Goal: Information Seeking & Learning: Find specific page/section

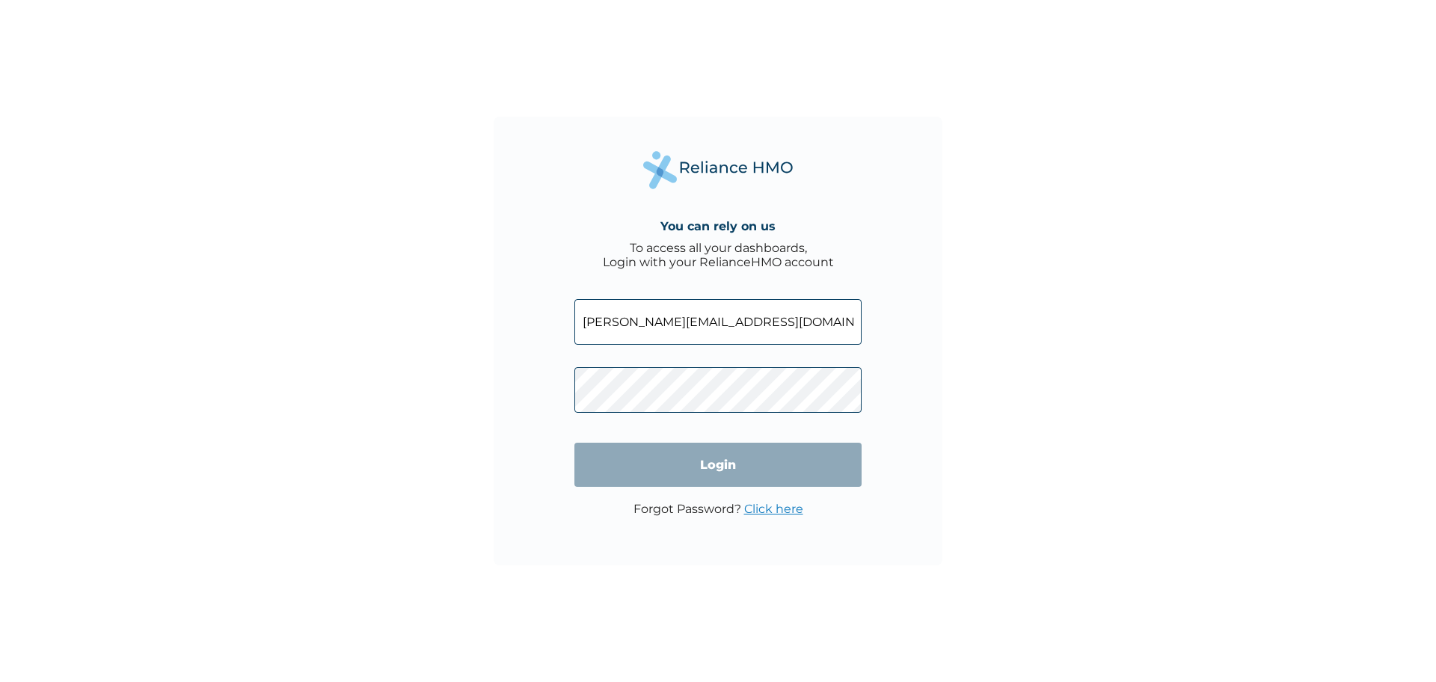
click at [729, 319] on input "victor@e-zzinfacility.com" at bounding box center [718, 322] width 287 height 46
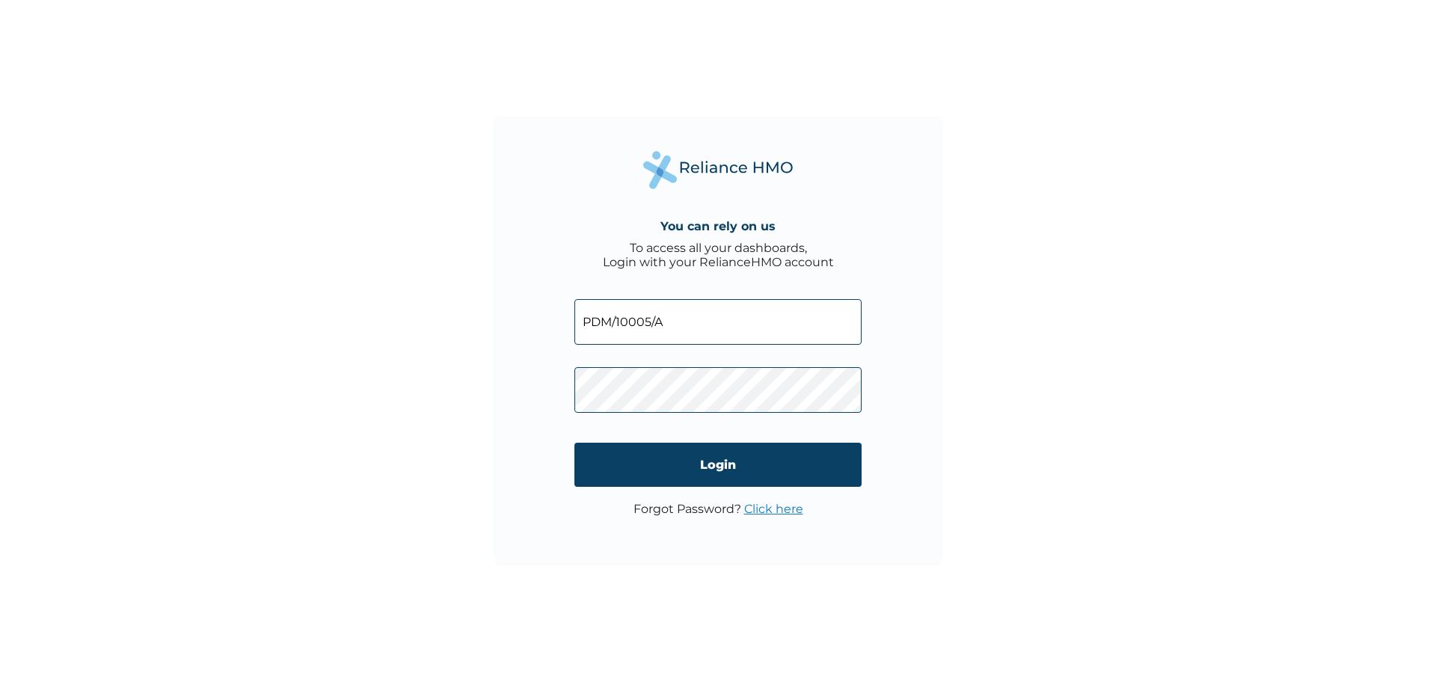
type input "victor@e-zzinfacility.com"
click at [558, 389] on div "You can rely on us To access all your dashboards, Login with your RelianceHMO a…" at bounding box center [718, 341] width 449 height 449
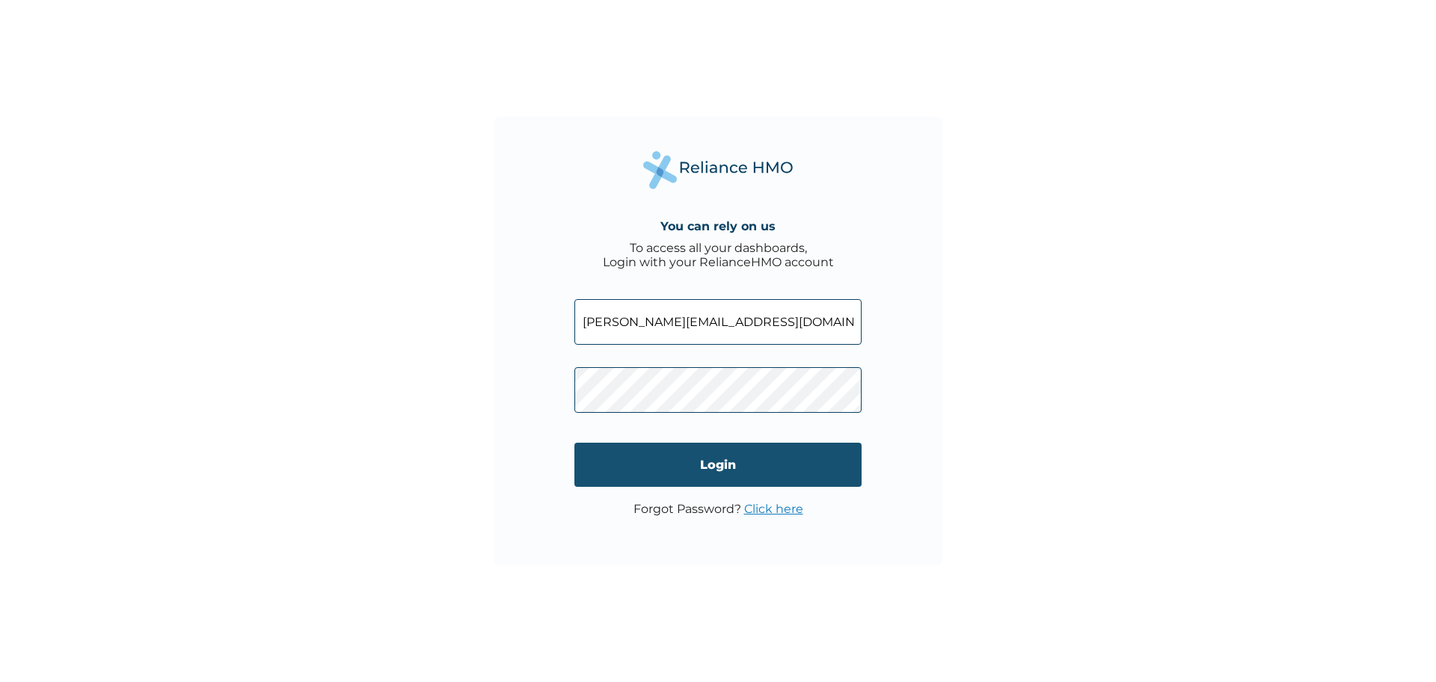
click at [766, 462] on input "Login" at bounding box center [718, 465] width 287 height 44
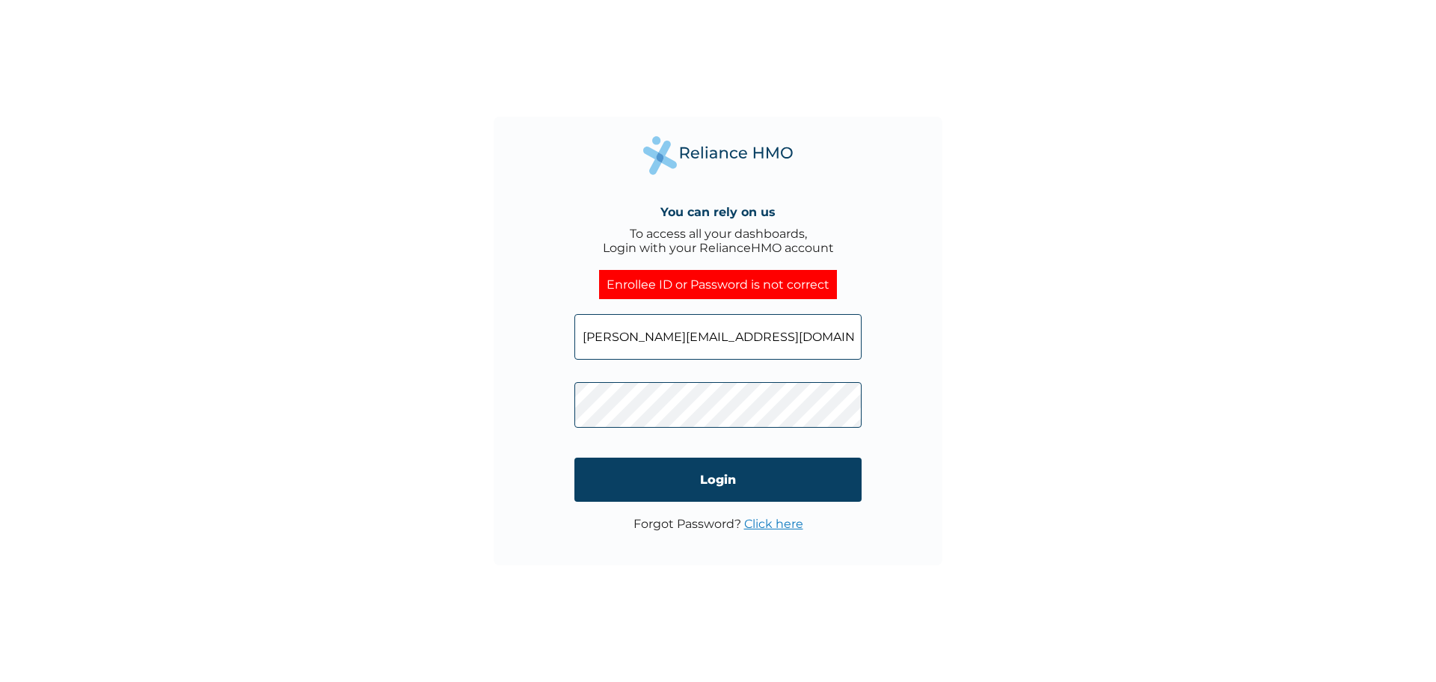
click at [789, 340] on input "victor@e-zzinfacility.com" at bounding box center [718, 337] width 287 height 46
type input "PDM/10005/A"
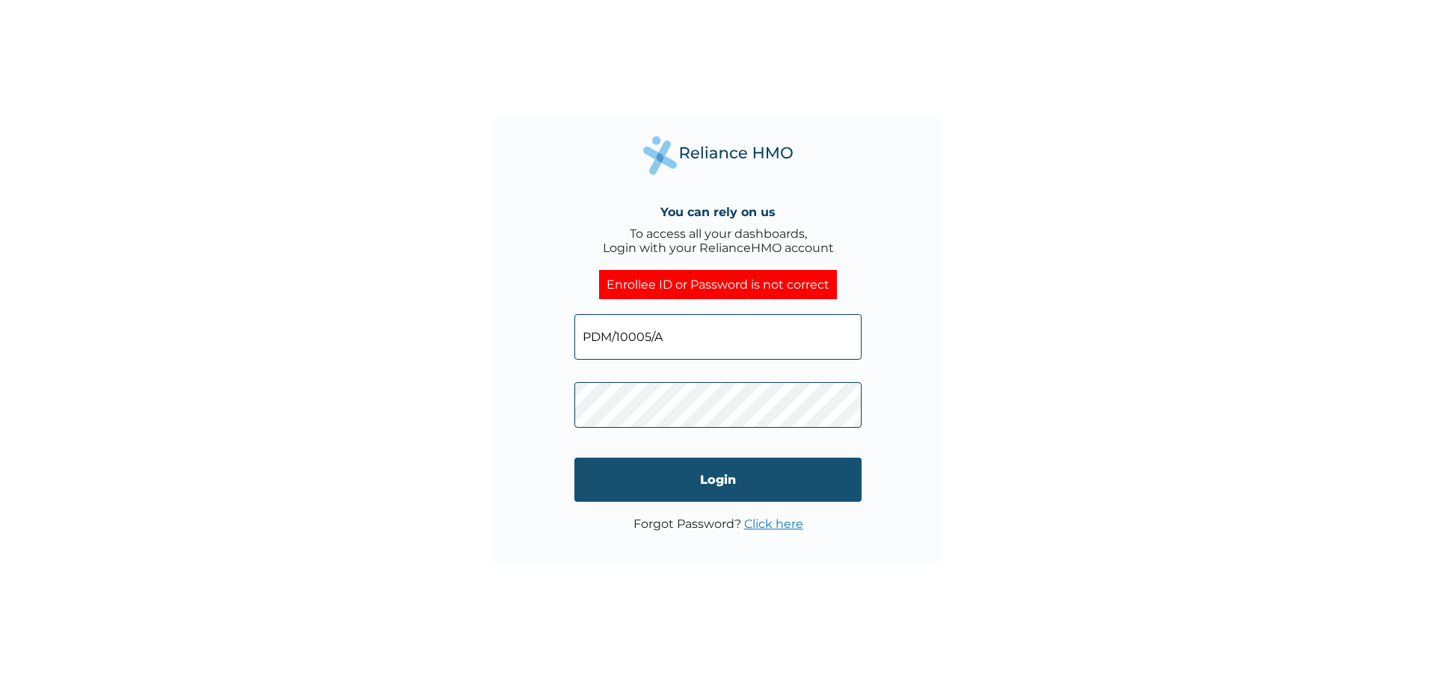
click at [724, 477] on input "Login" at bounding box center [718, 480] width 287 height 44
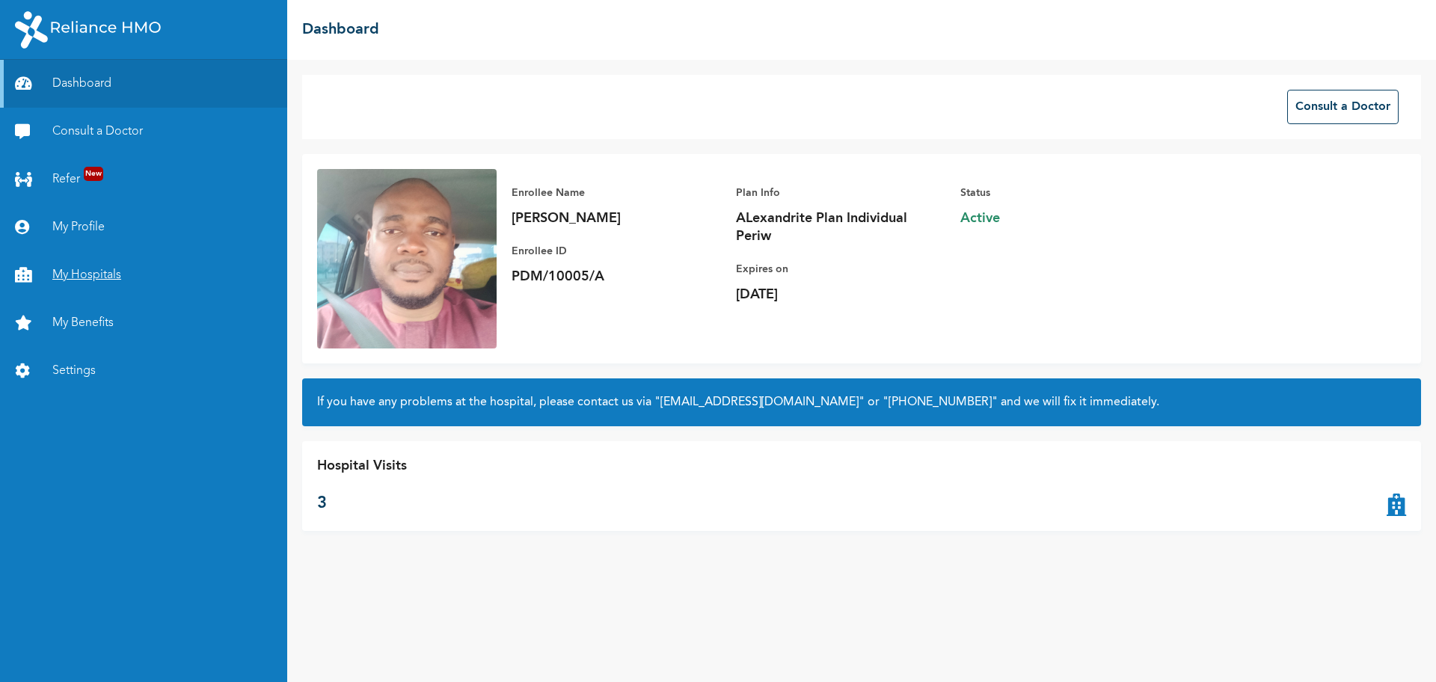
click at [91, 282] on link "My Hospitals" at bounding box center [143, 275] width 287 height 48
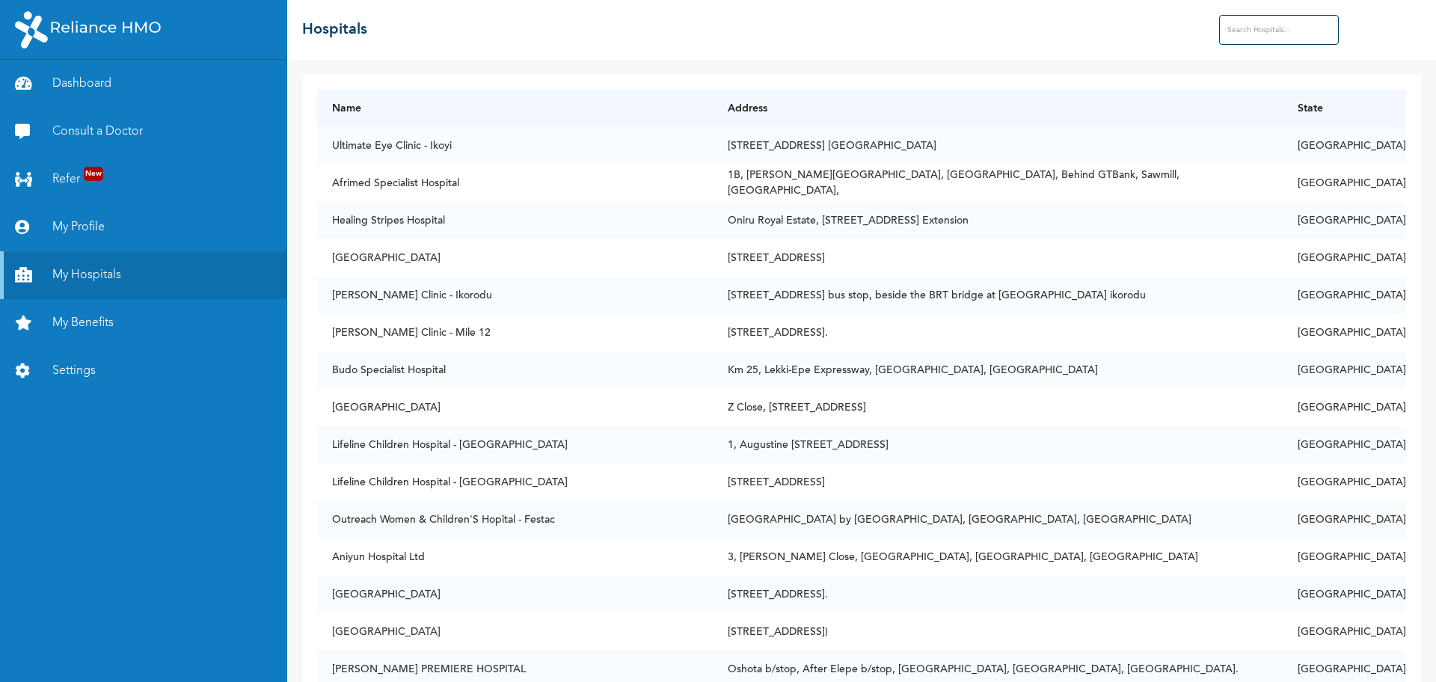
click at [1268, 32] on input "text" at bounding box center [1279, 30] width 120 height 30
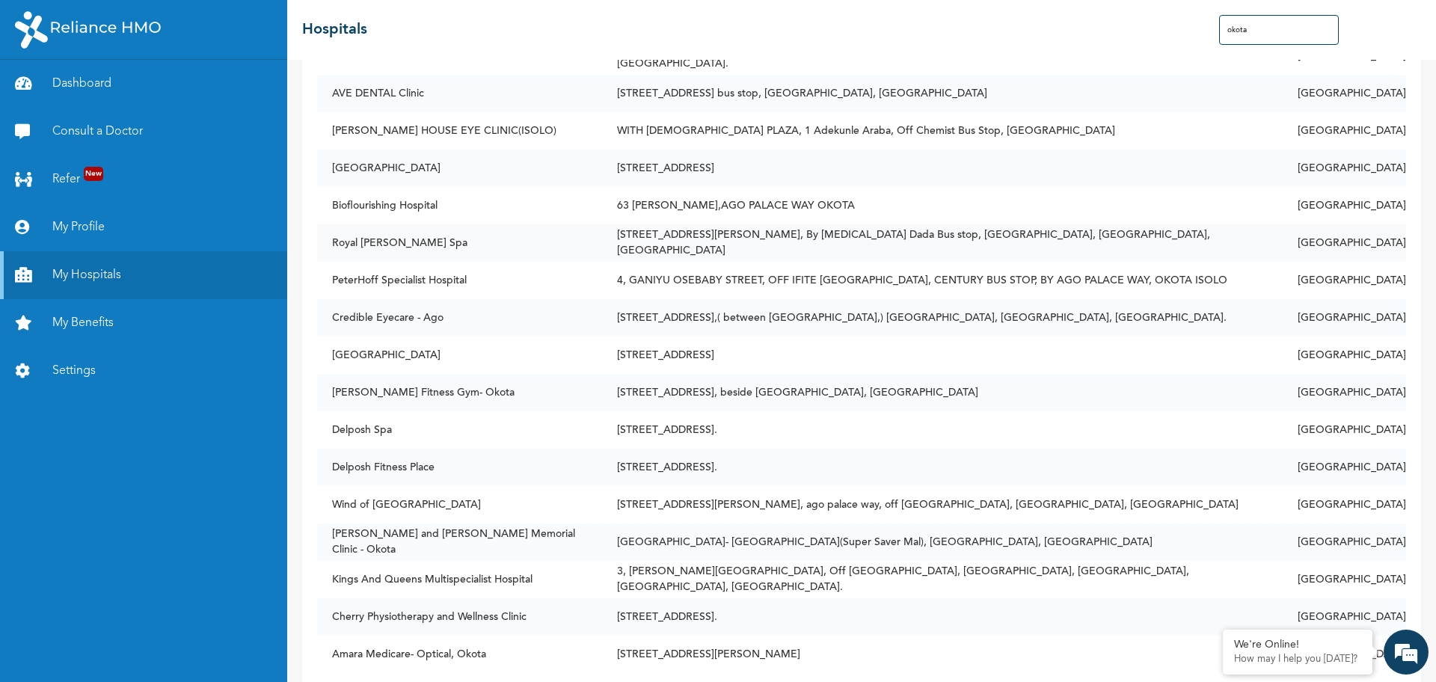
scroll to position [387, 0]
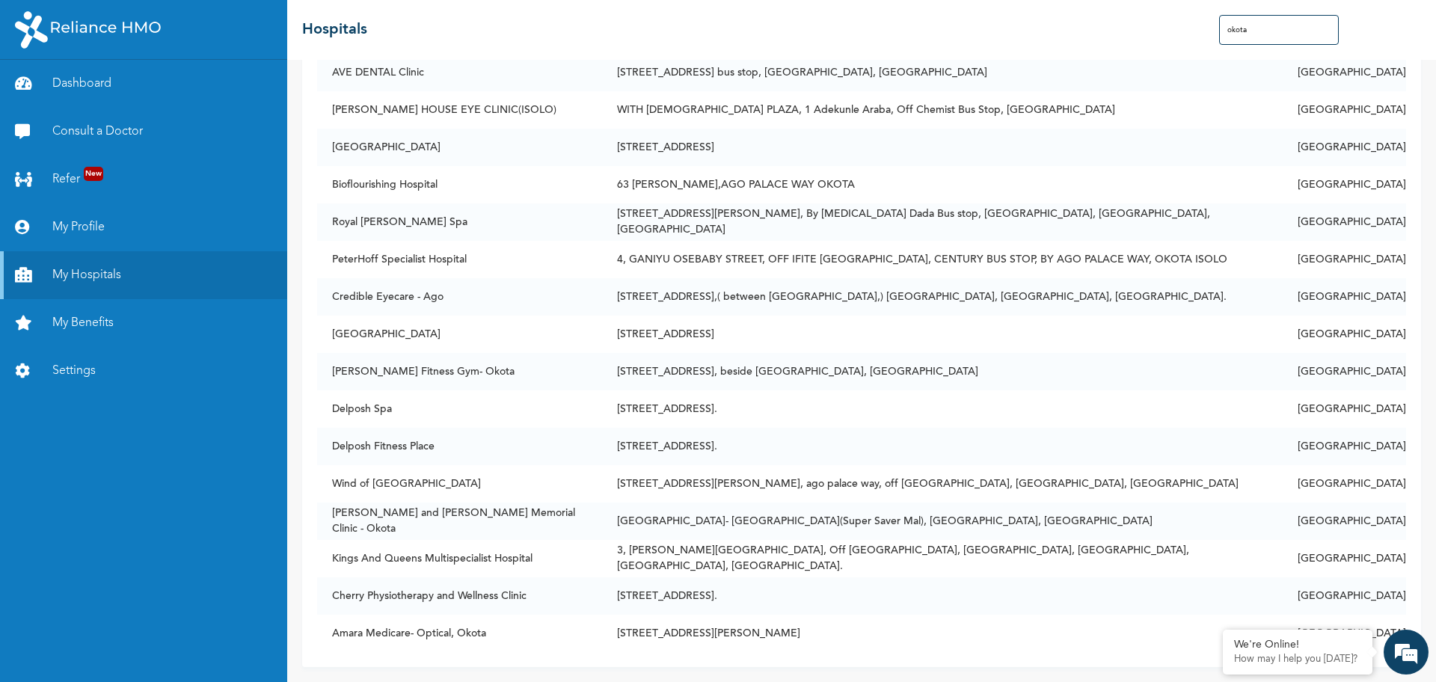
click at [1270, 29] on input "okota" at bounding box center [1279, 30] width 120 height 30
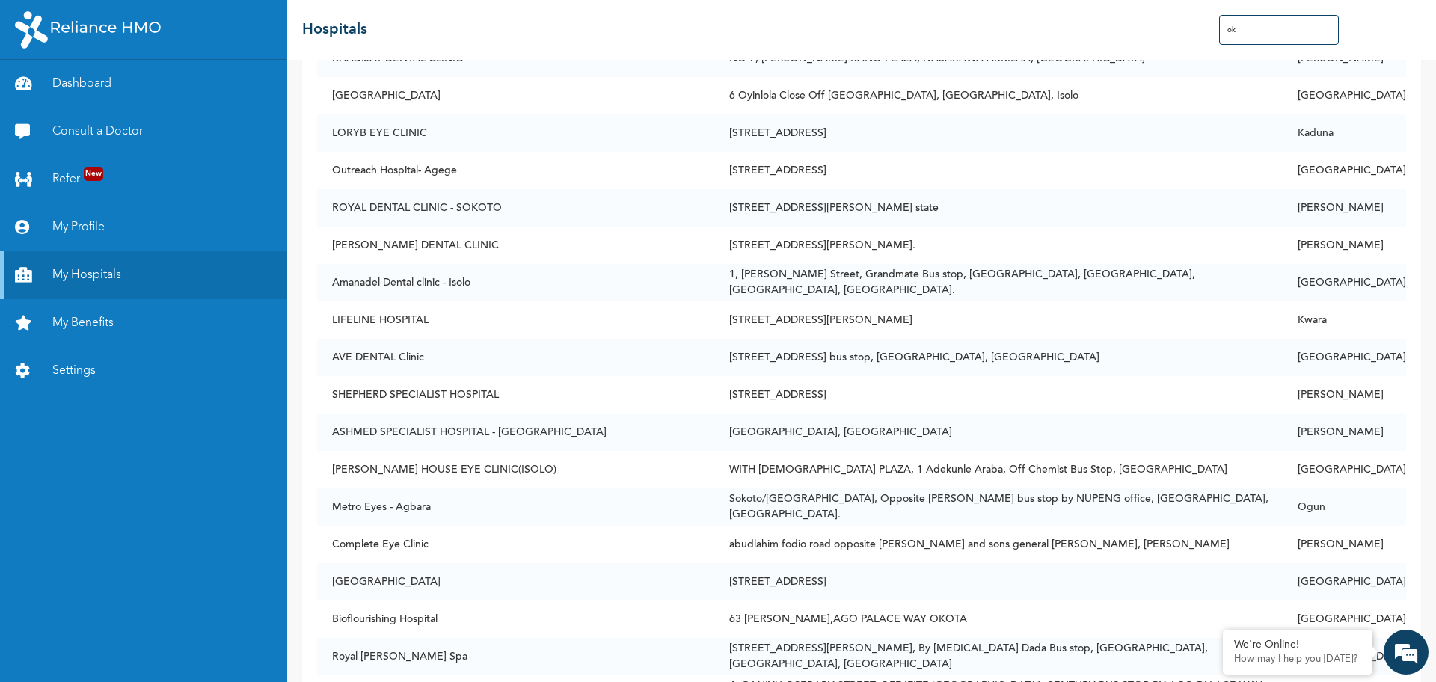
type input "o"
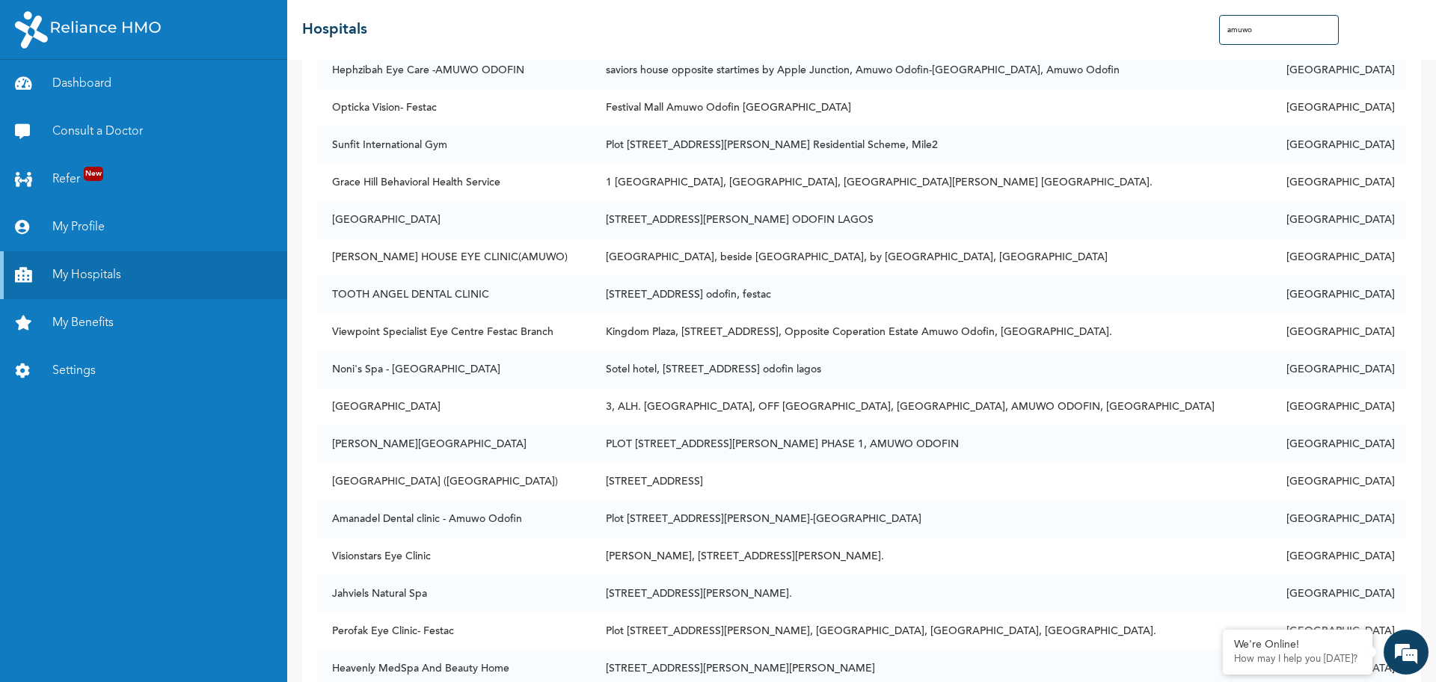
scroll to position [151, 0]
type input "amuwo"
